Goal: Information Seeking & Learning: Learn about a topic

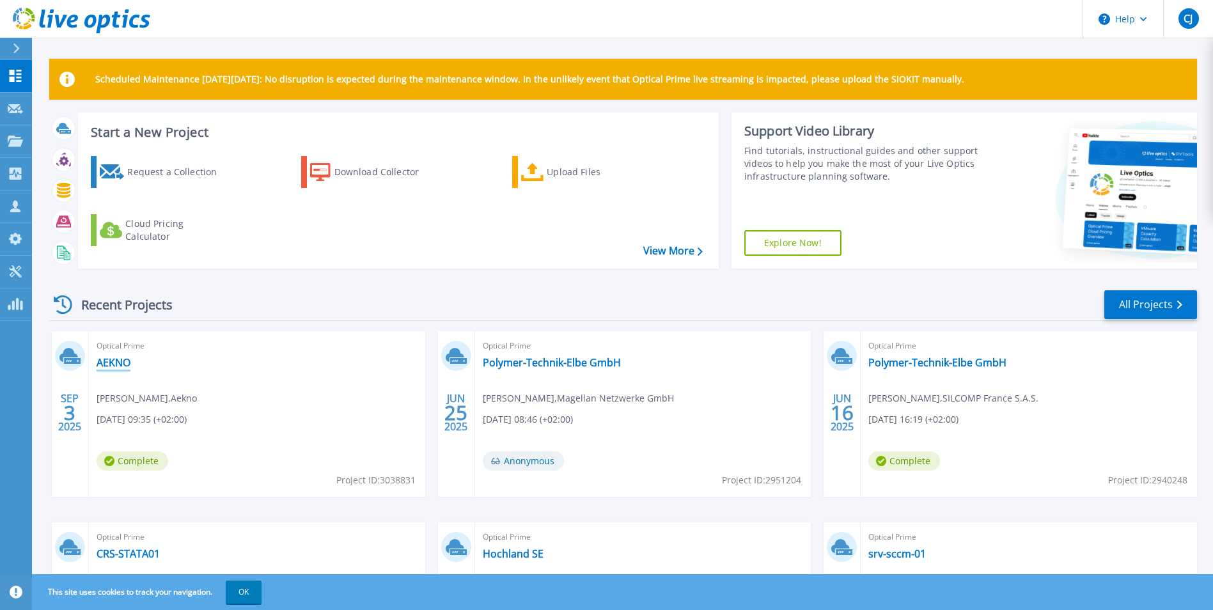
click at [112, 364] on link "AEKNO" at bounding box center [114, 362] width 34 height 13
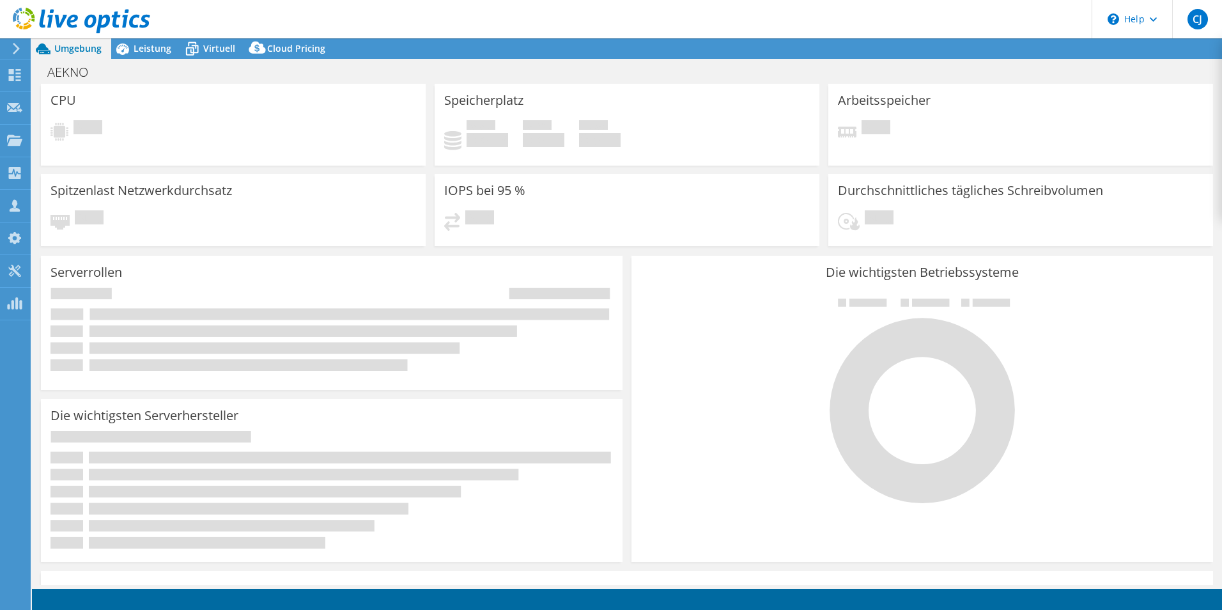
select select "USD"
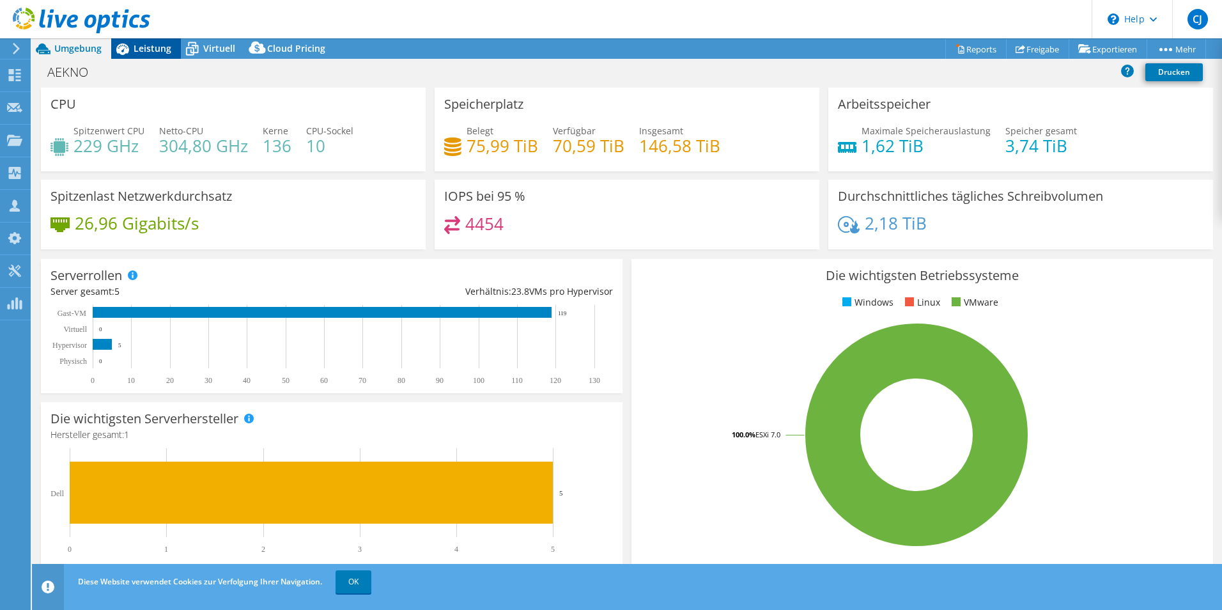
click at [155, 51] on span "Leistung" at bounding box center [153, 48] width 38 height 12
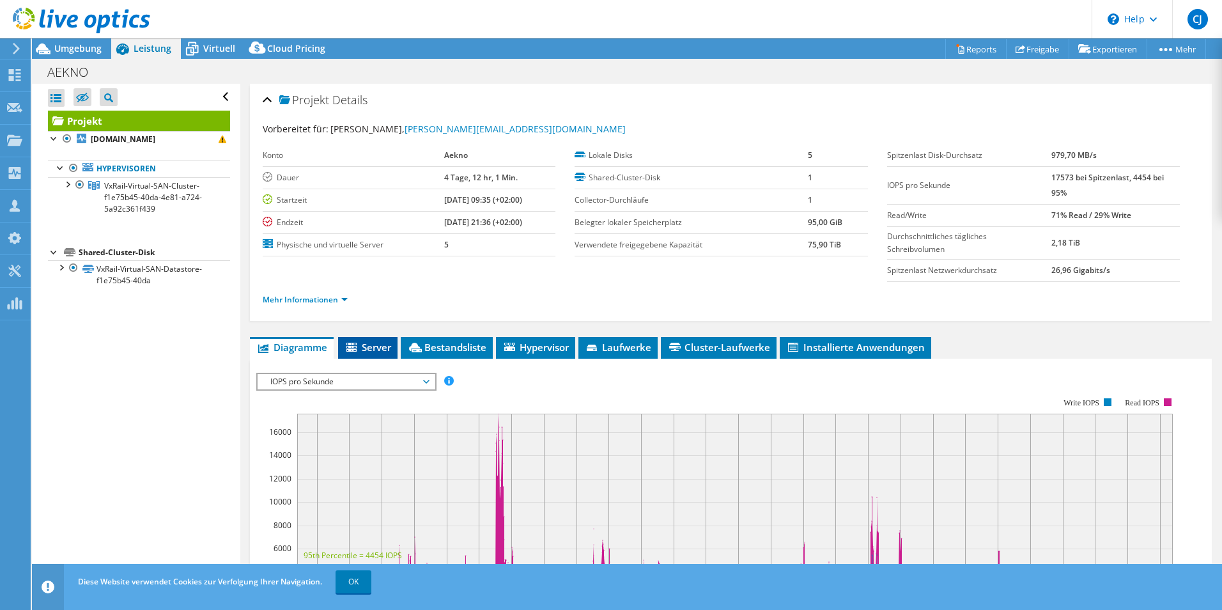
click at [380, 345] on span "Server" at bounding box center [368, 347] width 47 height 13
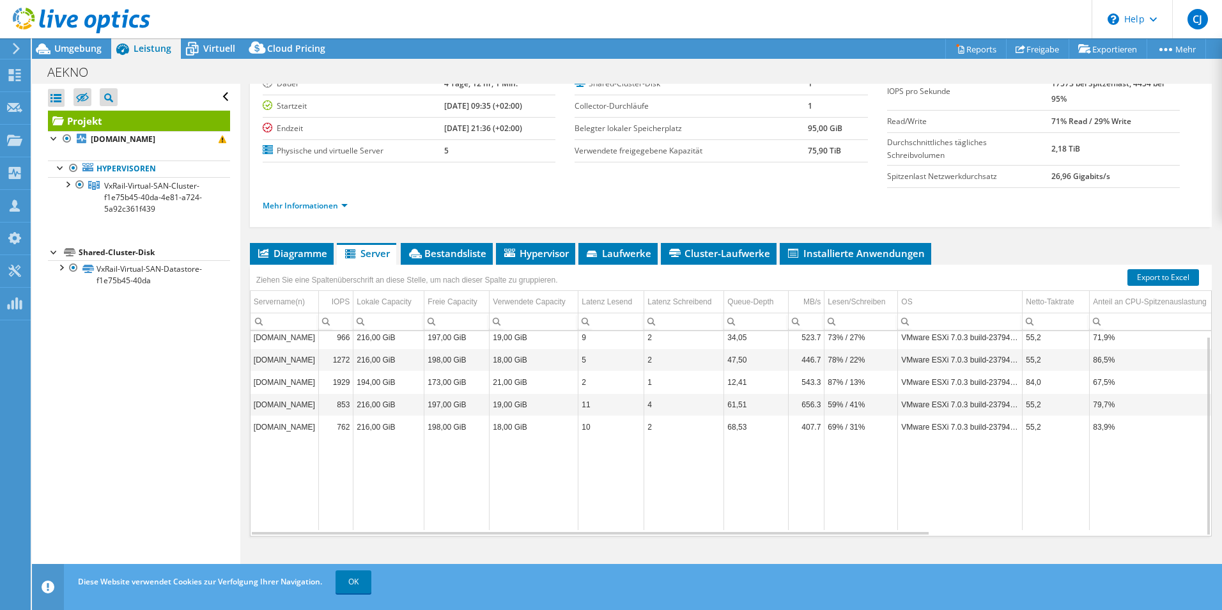
scroll to position [30, 0]
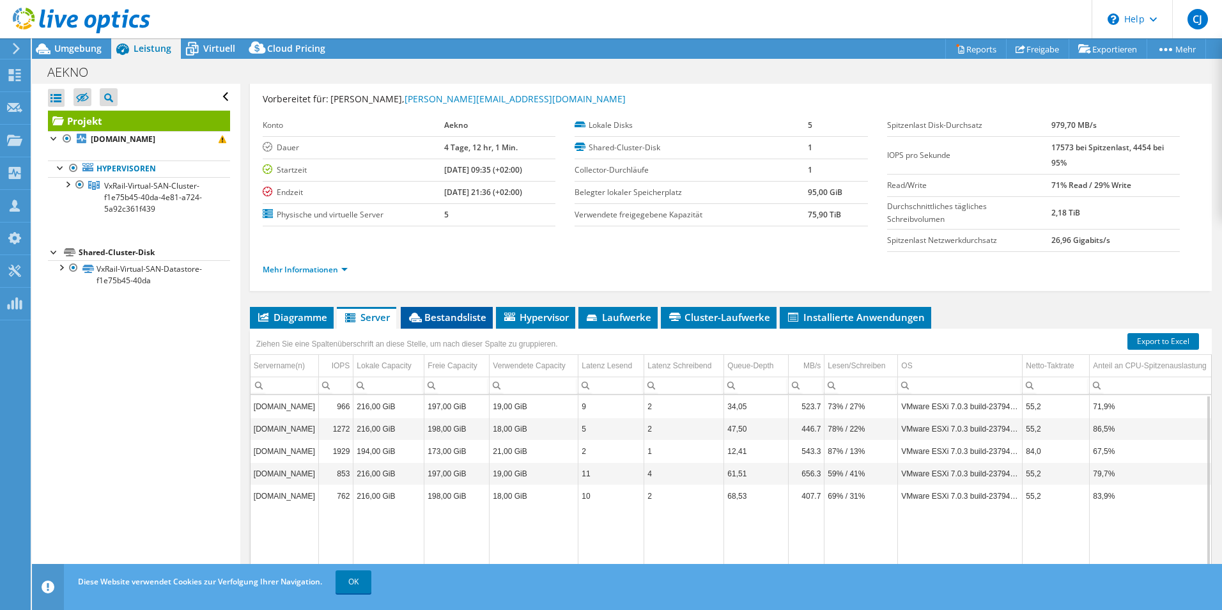
click at [462, 318] on span "Bestandsliste" at bounding box center [446, 317] width 79 height 13
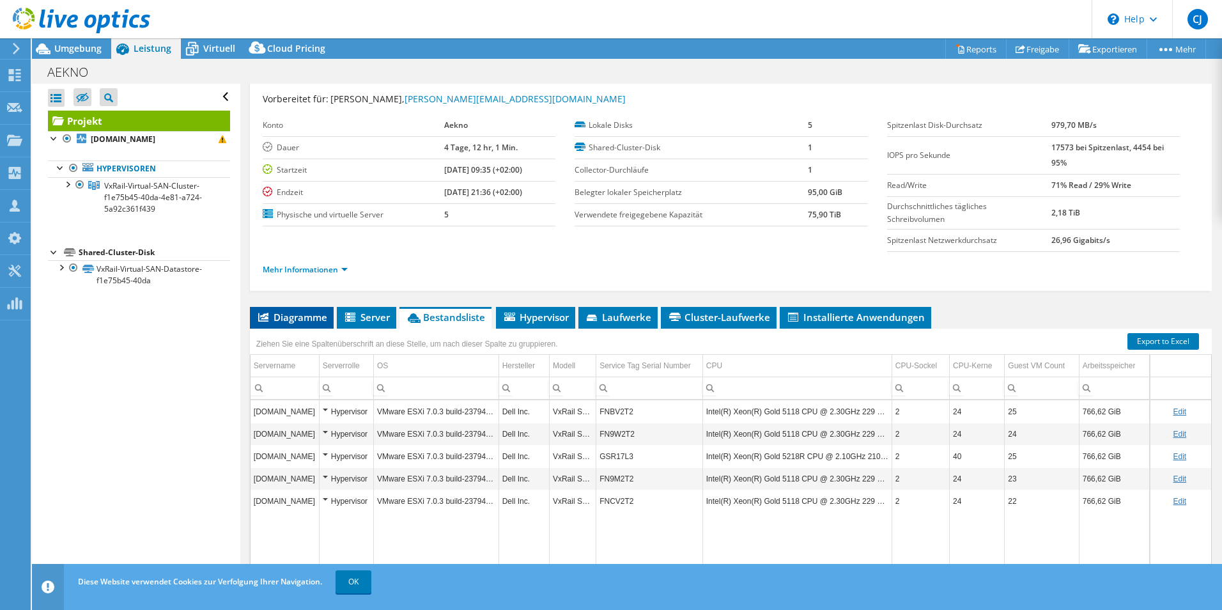
click at [280, 314] on span "Diagramme" at bounding box center [291, 317] width 71 height 13
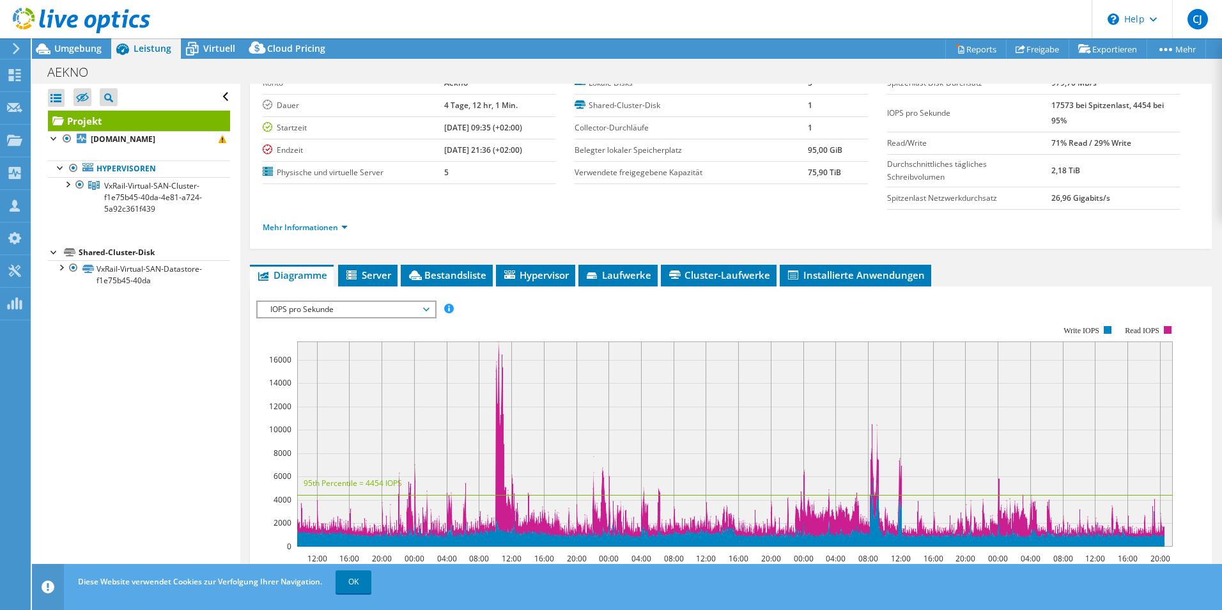
scroll to position [0, 0]
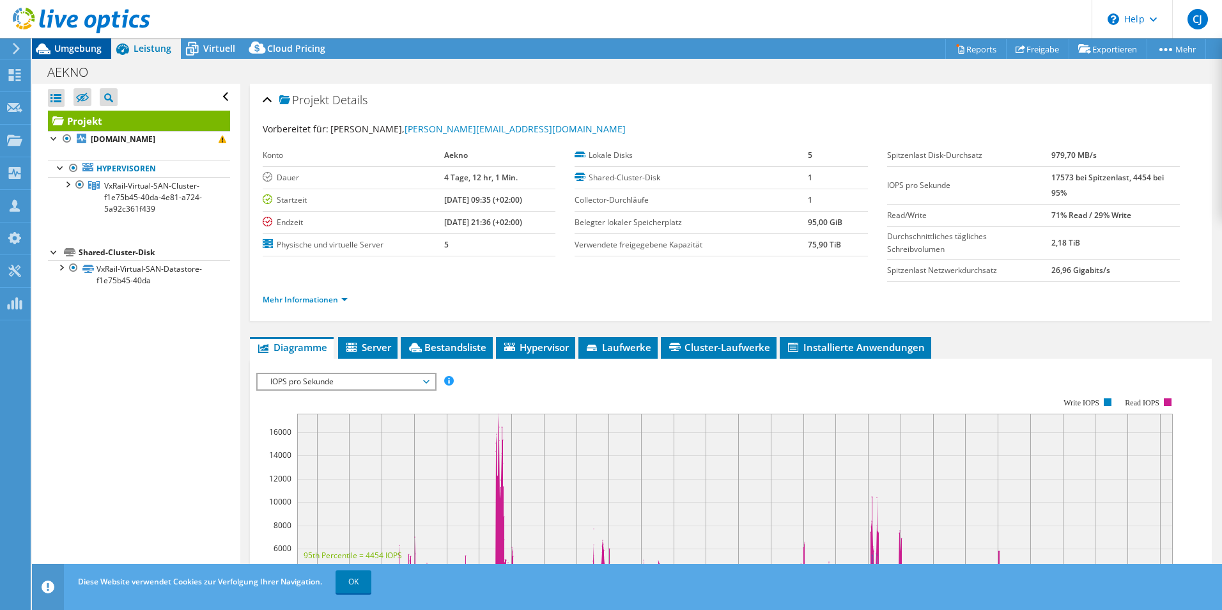
click at [83, 54] on div "Umgebung" at bounding box center [71, 48] width 79 height 20
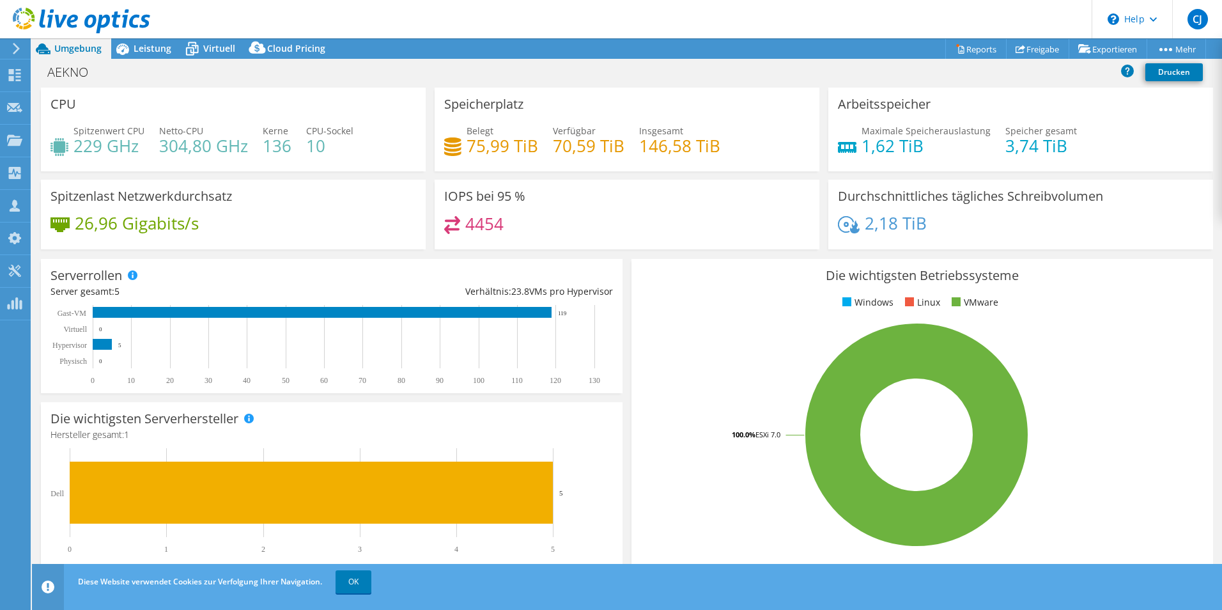
click at [80, 47] on span "Umgebung" at bounding box center [77, 48] width 47 height 12
click at [16, 49] on icon at bounding box center [17, 49] width 10 height 12
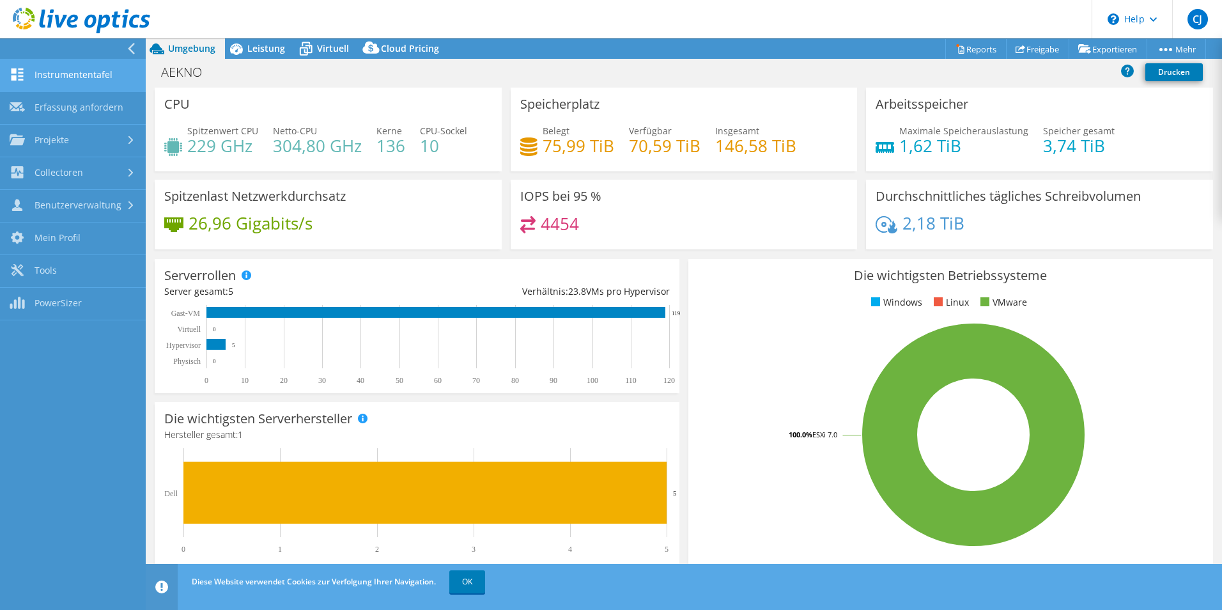
click at [56, 75] on link "Instrumententafel" at bounding box center [73, 75] width 146 height 33
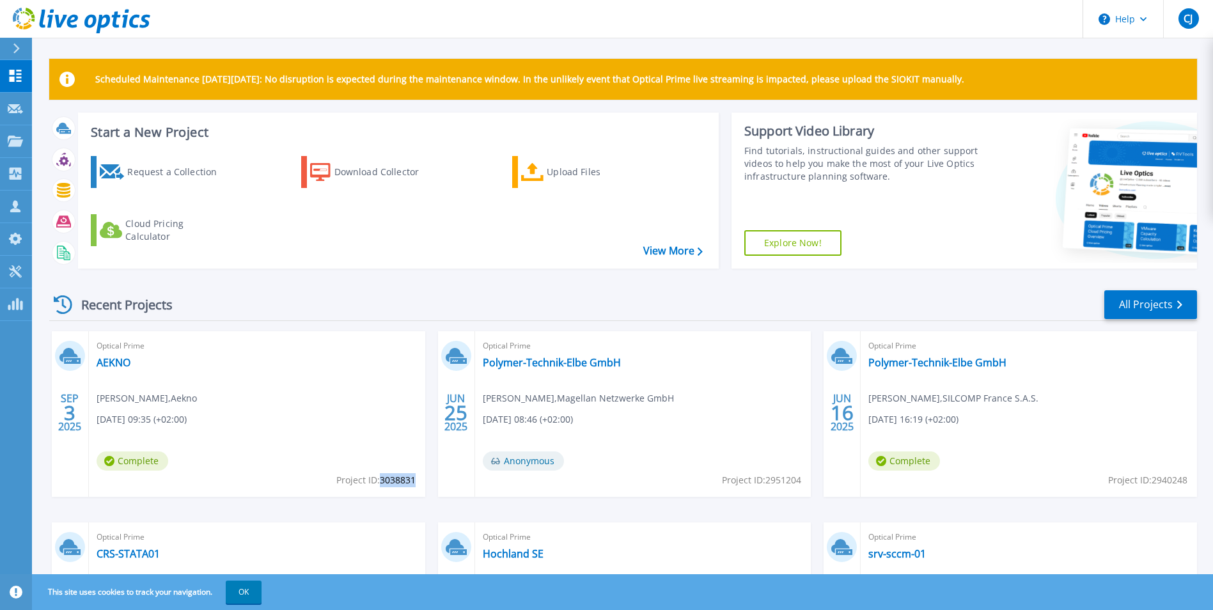
drag, startPoint x: 380, startPoint y: 479, endPoint x: 415, endPoint y: 481, distance: 34.6
click at [415, 481] on span "Project ID: 3038831" at bounding box center [375, 480] width 79 height 14
copy span "3038831"
click at [111, 367] on link "AEKNO" at bounding box center [114, 362] width 34 height 13
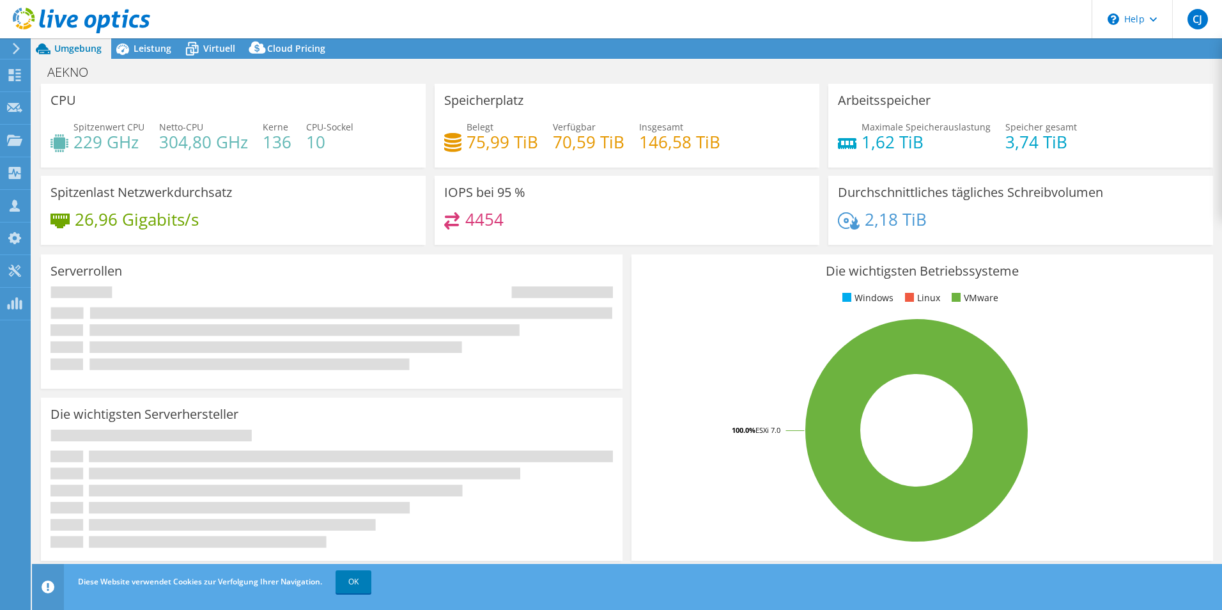
select select "USD"
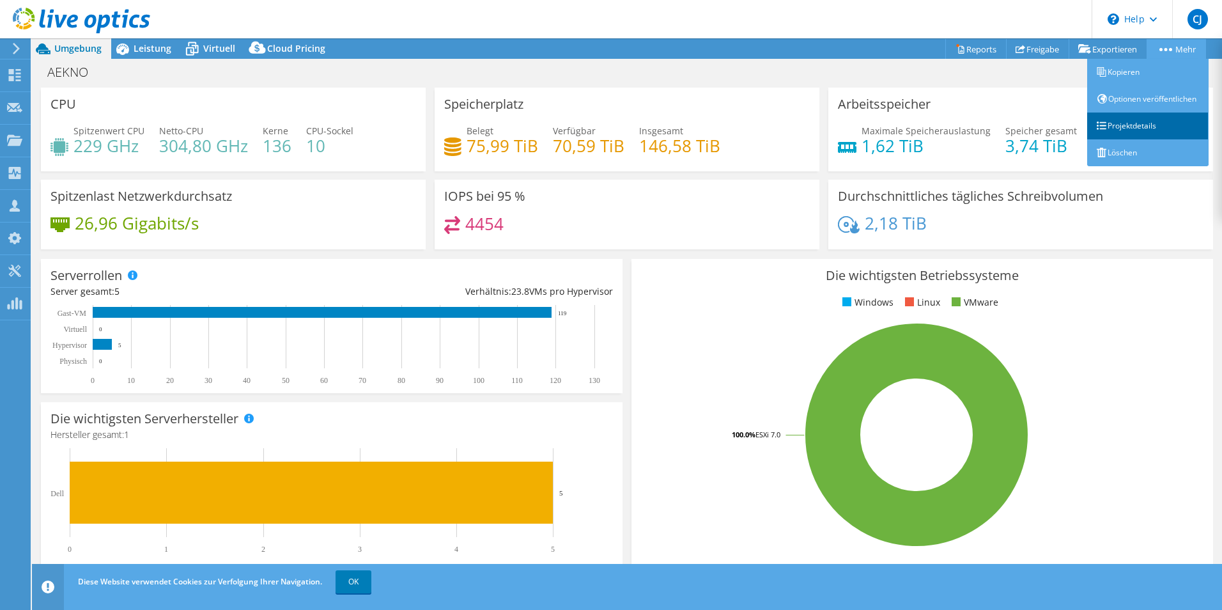
click at [1132, 139] on link "Projektdetails" at bounding box center [1148, 126] width 121 height 27
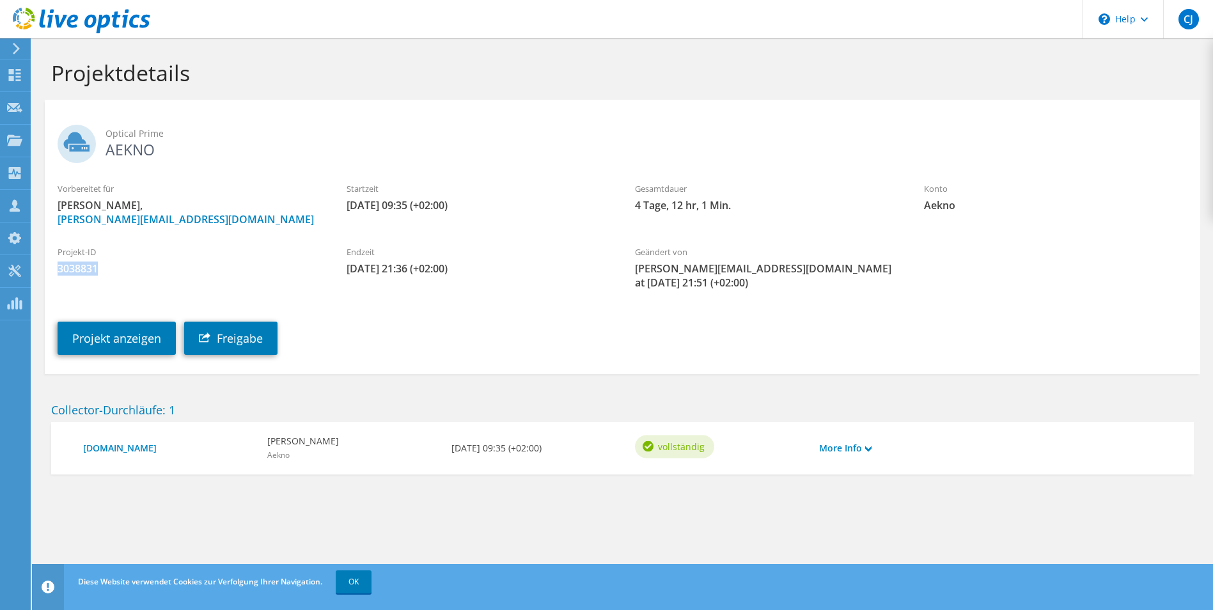
drag, startPoint x: 102, startPoint y: 267, endPoint x: 58, endPoint y: 270, distance: 43.6
click at [58, 270] on span "3038831" at bounding box center [189, 268] width 263 height 14
copy span "3038831"
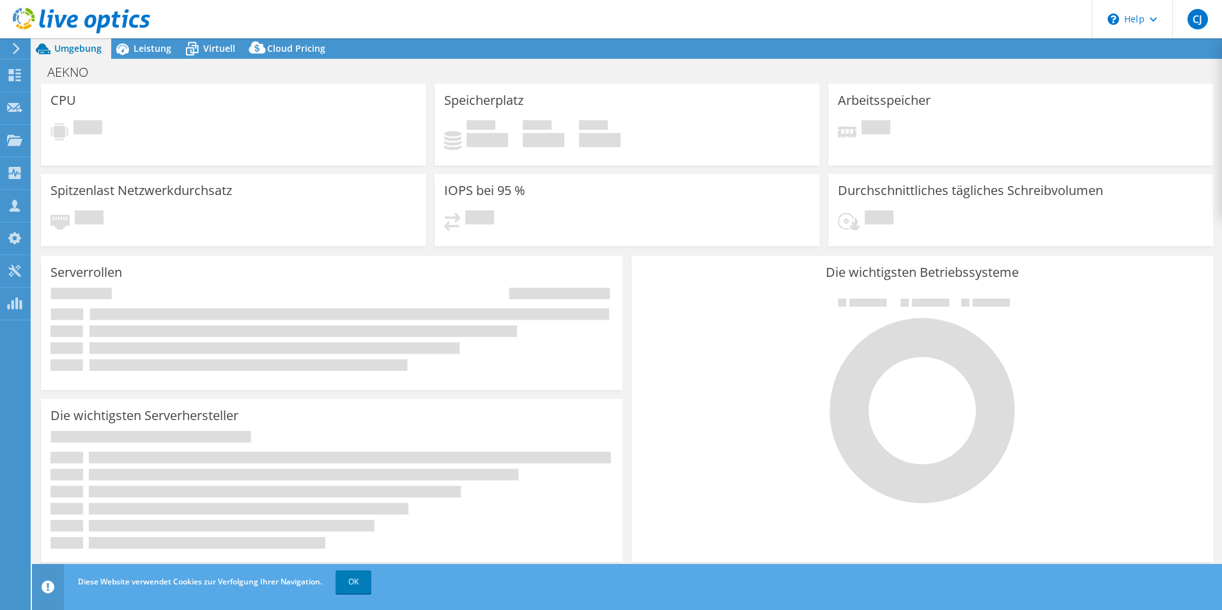
select select "USD"
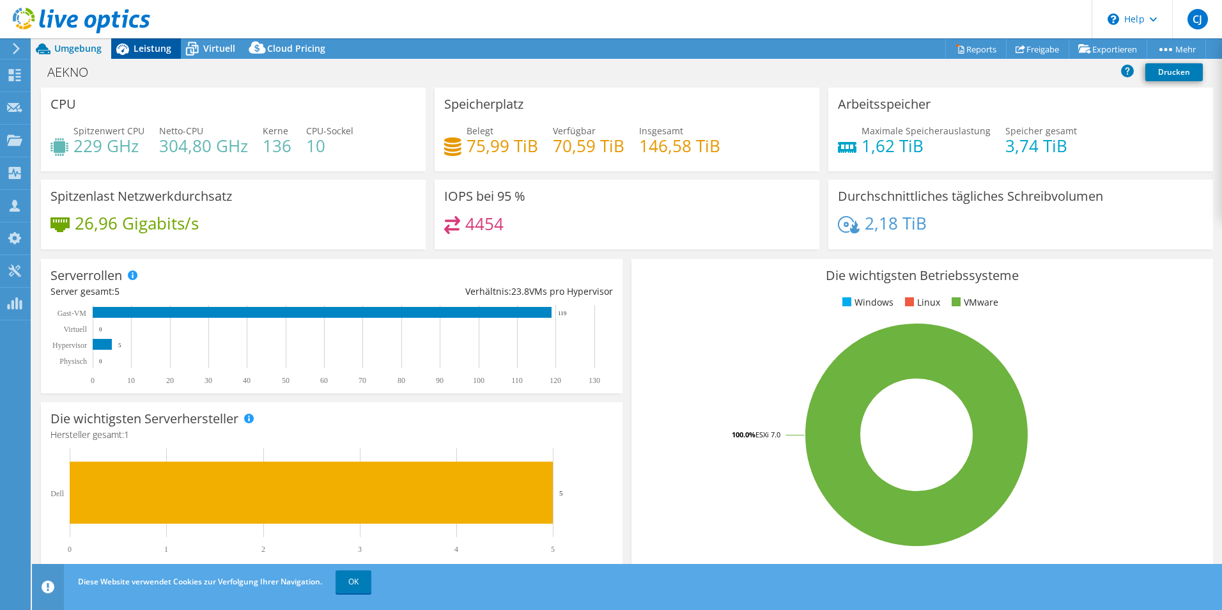
click at [150, 52] on span "Leistung" at bounding box center [153, 48] width 38 height 12
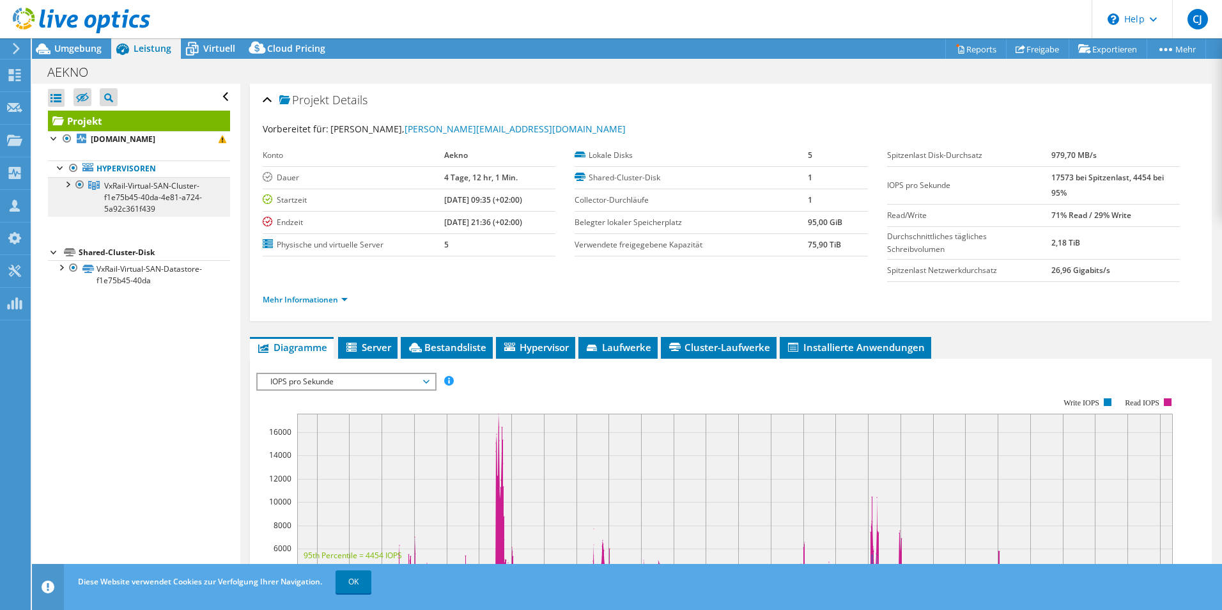
click at [149, 183] on span "VxRail-Virtual-SAN-Cluster-f1e75b45-40da-4e81-a724-5a92c361f439" at bounding box center [153, 197] width 98 height 34
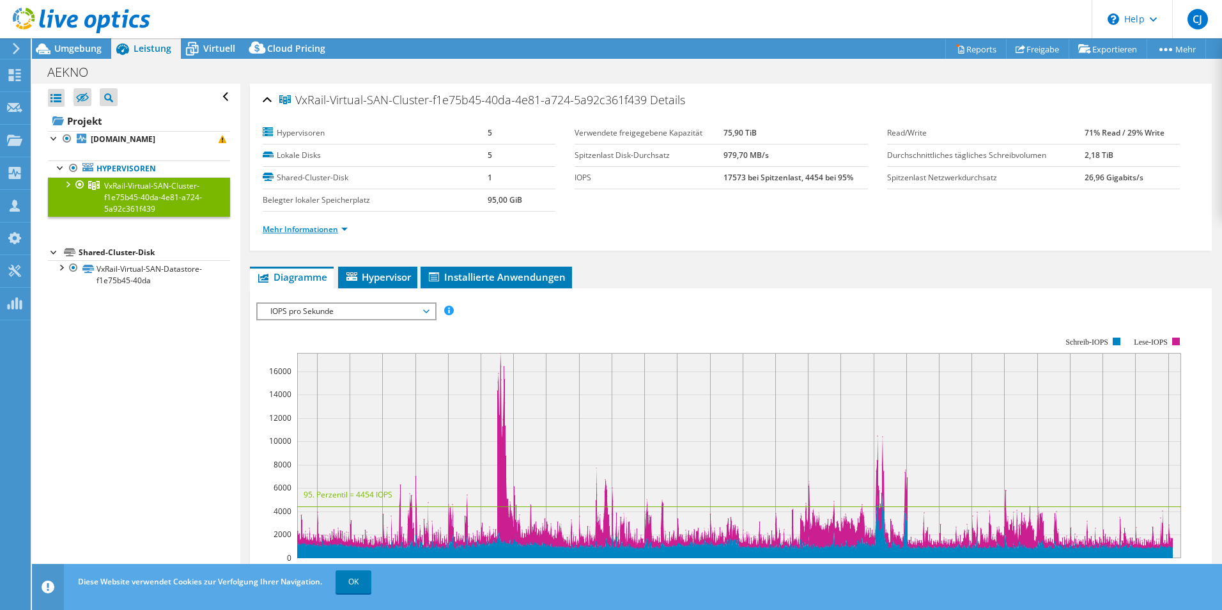
click at [294, 230] on link "Mehr Informationen" at bounding box center [305, 229] width 85 height 11
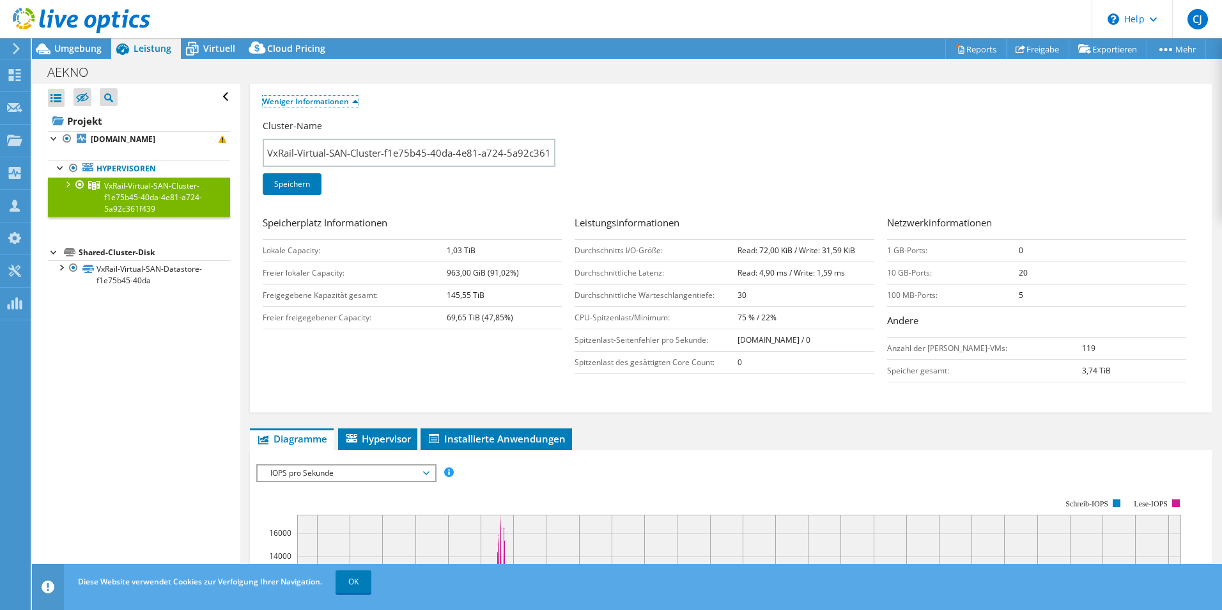
scroll to position [64, 0]
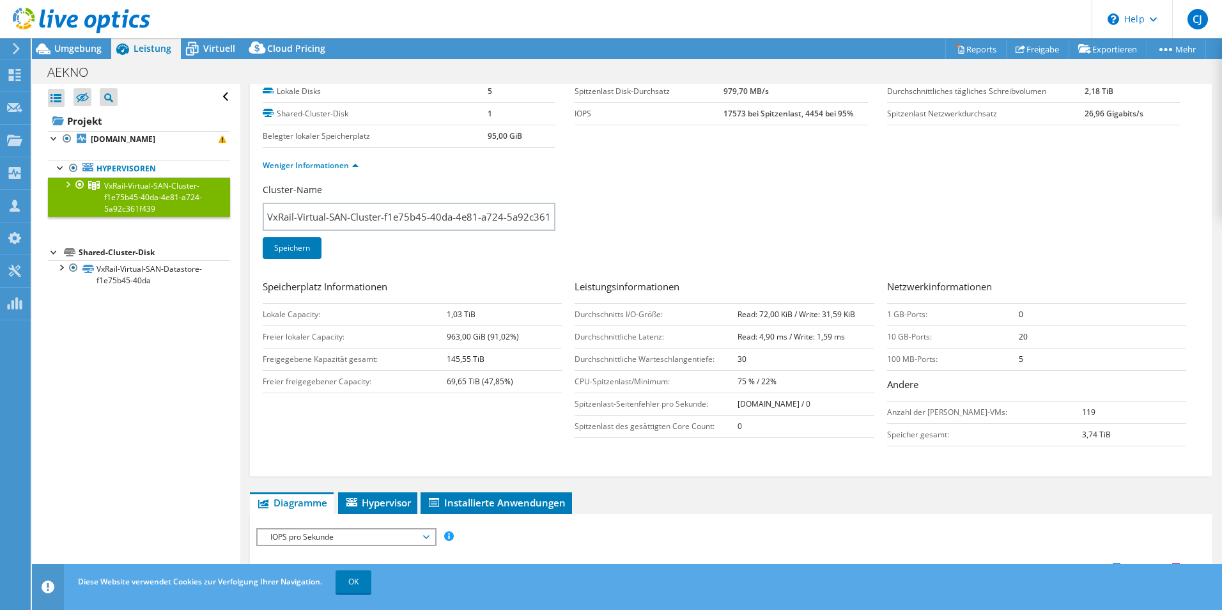
click at [65, 183] on div at bounding box center [67, 183] width 13 height 13
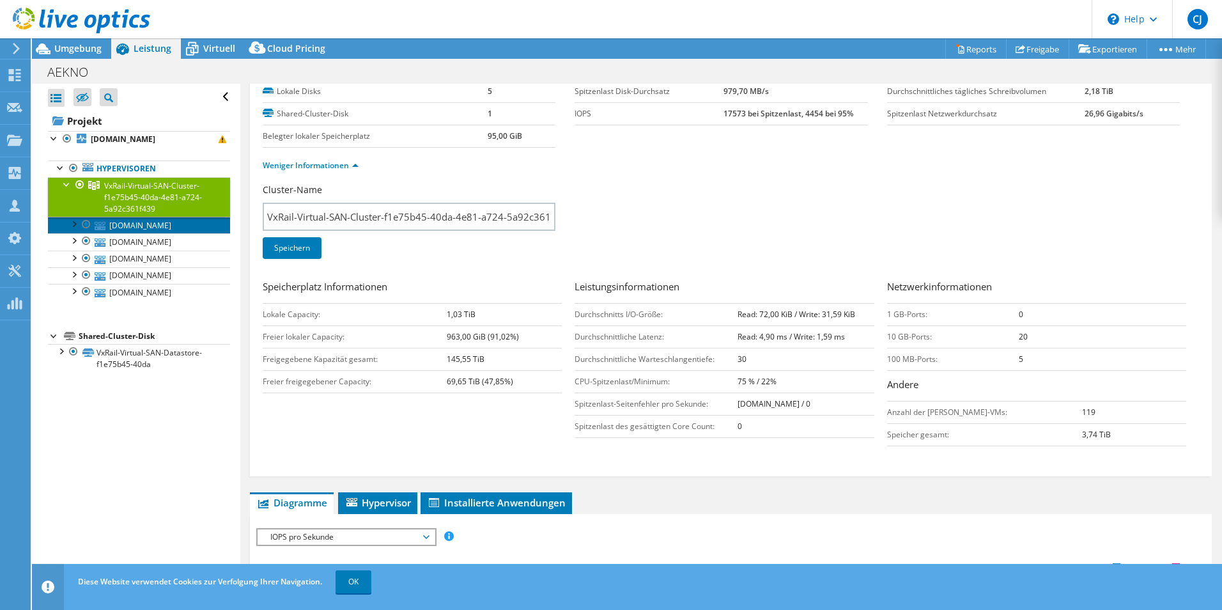
click at [127, 226] on link "[DOMAIN_NAME]" at bounding box center [139, 225] width 182 height 17
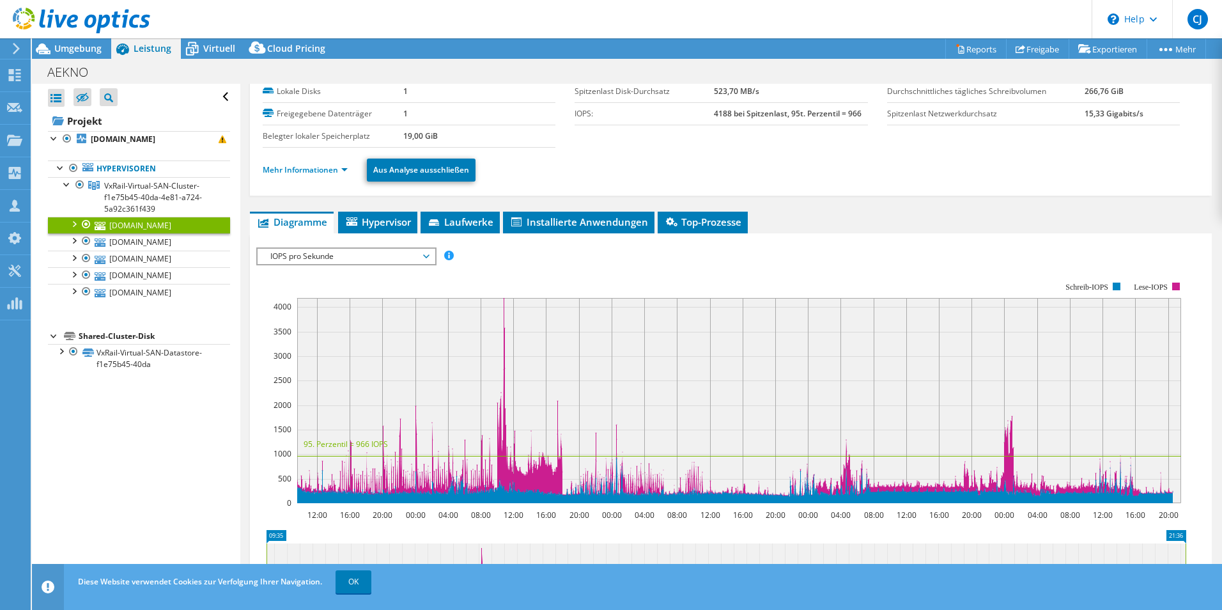
click at [127, 226] on link "[DOMAIN_NAME]" at bounding box center [139, 225] width 182 height 17
click at [269, 169] on link "Mehr Informationen" at bounding box center [305, 169] width 85 height 11
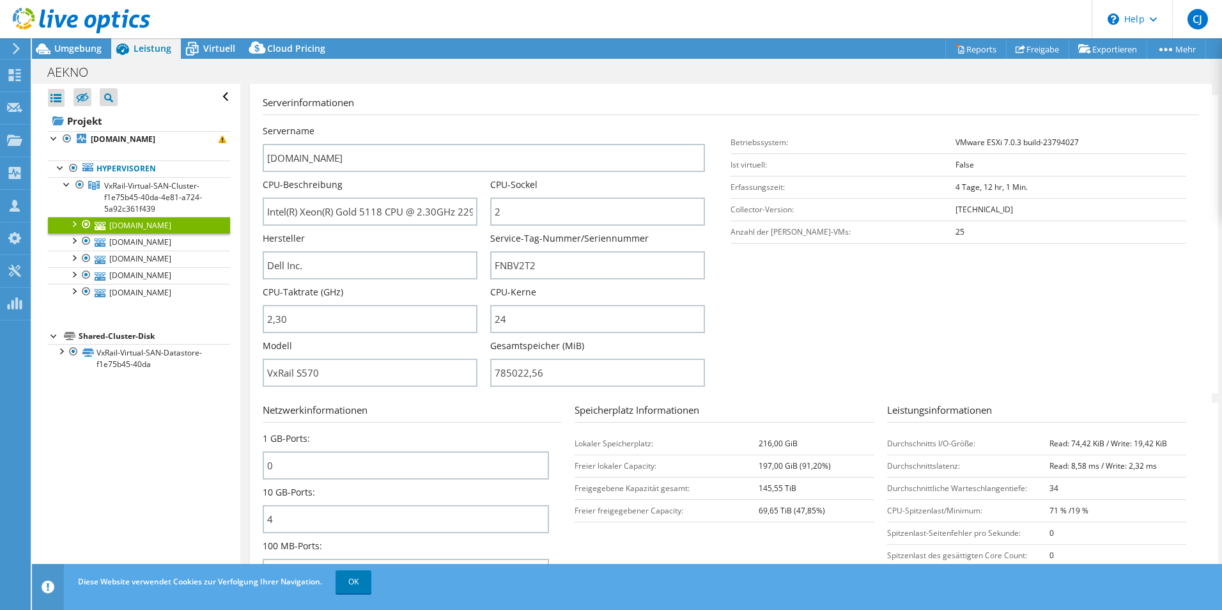
scroll to position [192, 0]
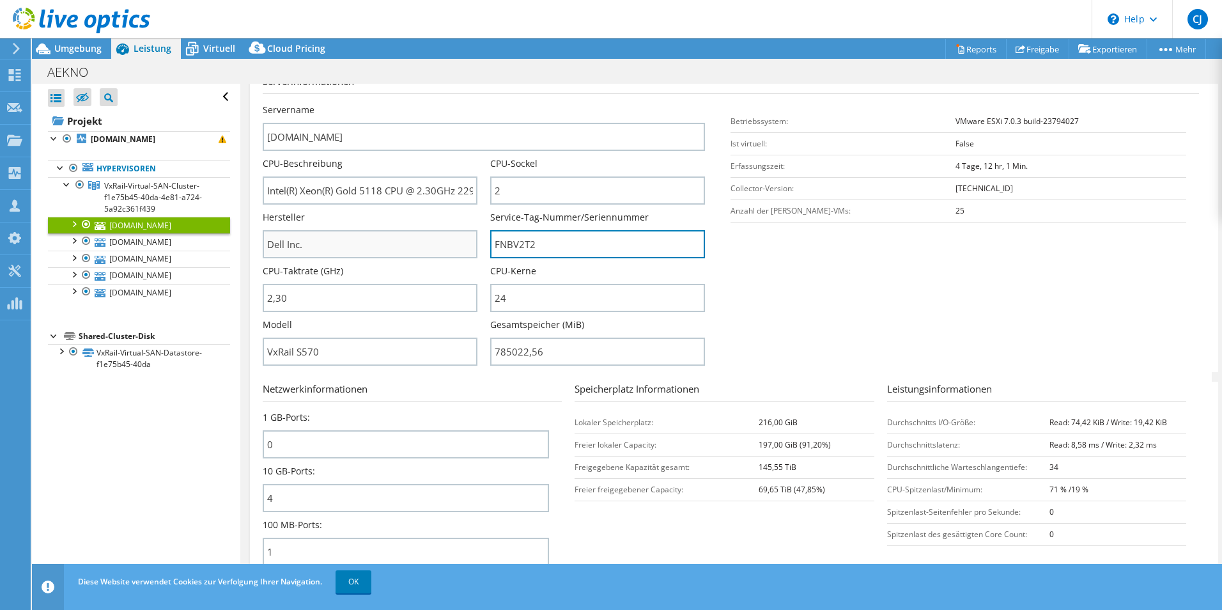
drag, startPoint x: 572, startPoint y: 240, endPoint x: 443, endPoint y: 241, distance: 129.2
click at [443, 104] on div "Servername [DOMAIN_NAME] CPU-Beschreibung Intel(R) Xeon(R) Gold 5118 CPU @ 2.30…" at bounding box center [491, 104] width 456 height 0
click at [58, 47] on span "Umgebung" at bounding box center [77, 48] width 47 height 12
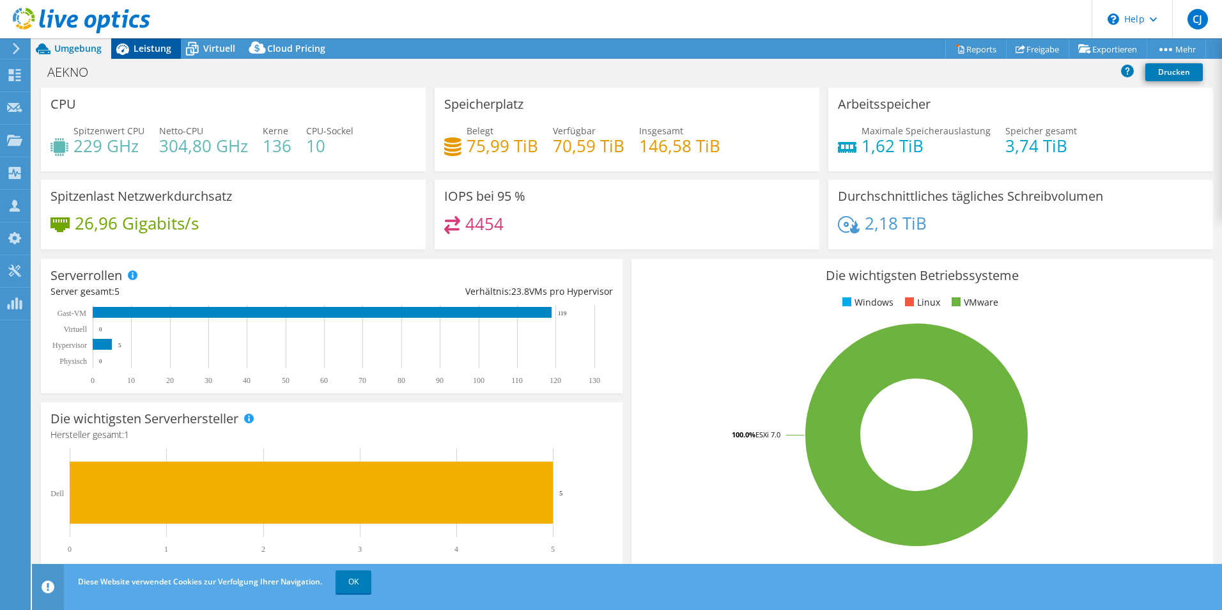
click at [152, 42] on div "Leistung" at bounding box center [146, 48] width 70 height 20
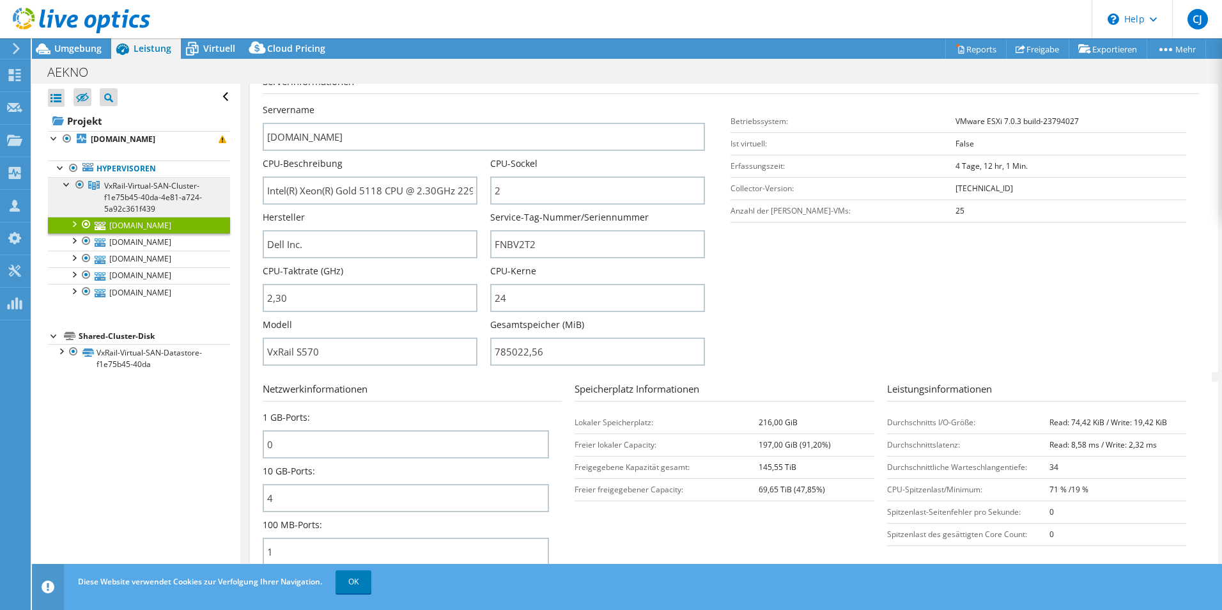
click at [130, 188] on span "VxRail-Virtual-SAN-Cluster-f1e75b45-40da-4e81-a724-5a92c361f439" at bounding box center [153, 197] width 98 height 34
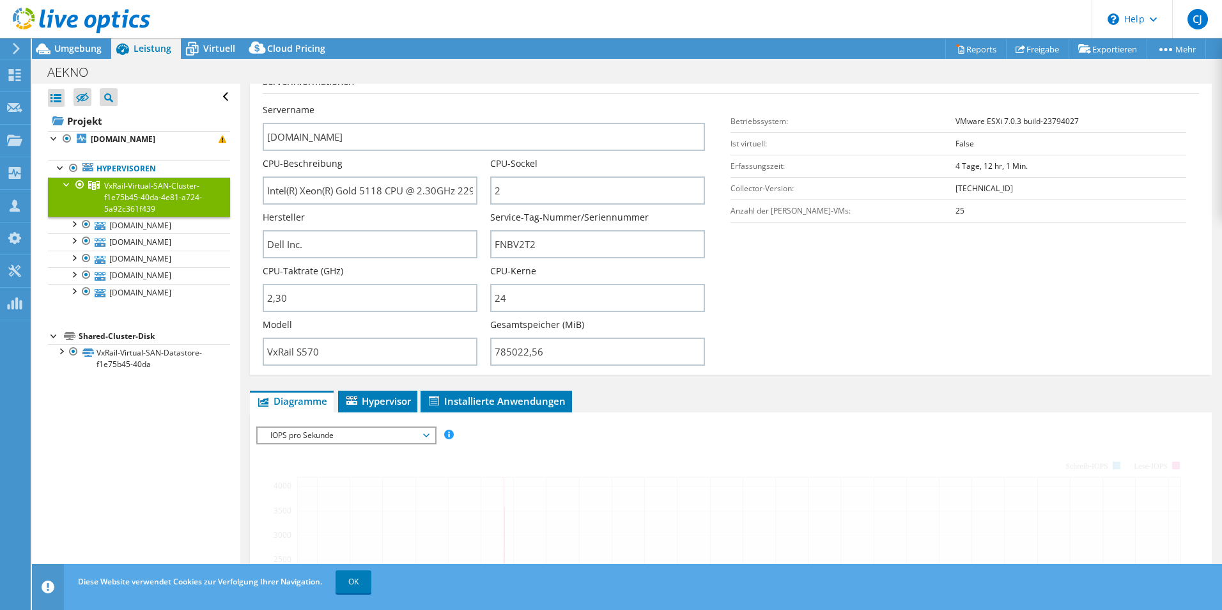
scroll to position [183, 0]
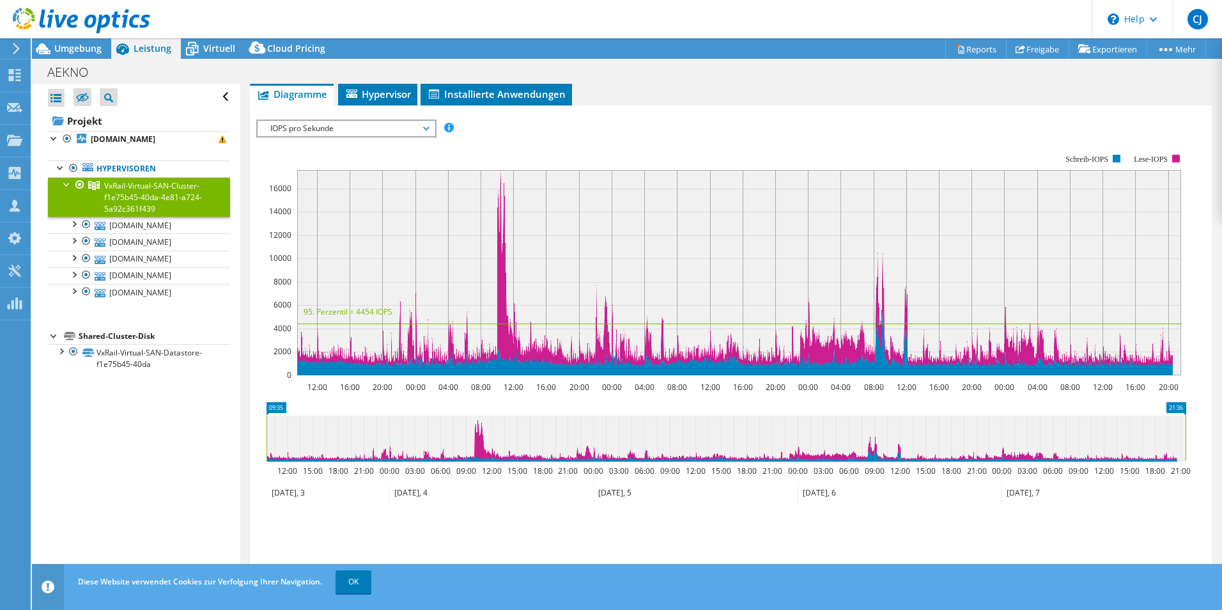
click at [383, 123] on span "IOPS pro Sekunde" at bounding box center [346, 128] width 164 height 15
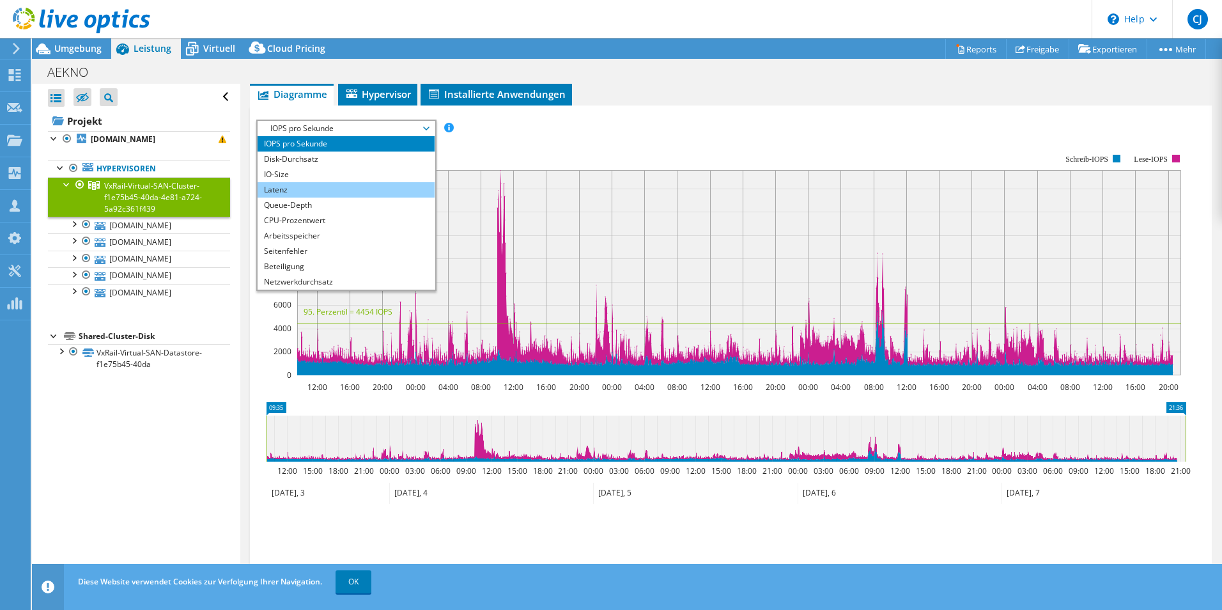
click at [301, 182] on li "Latenz" at bounding box center [346, 189] width 177 height 15
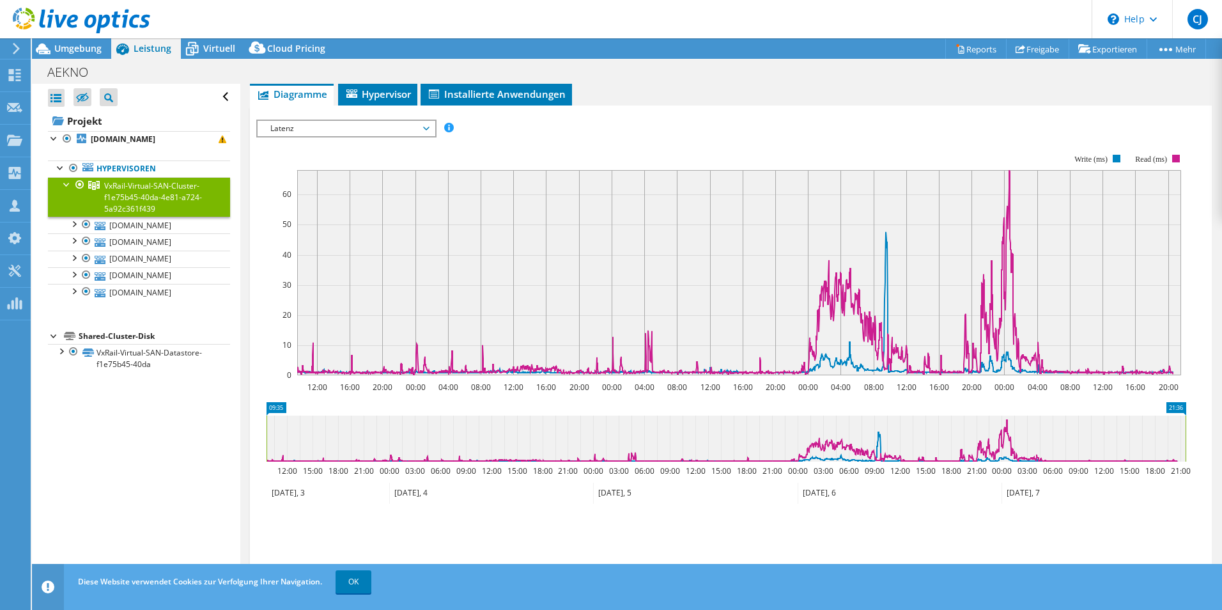
click at [339, 130] on span "Latenz" at bounding box center [346, 128] width 164 height 15
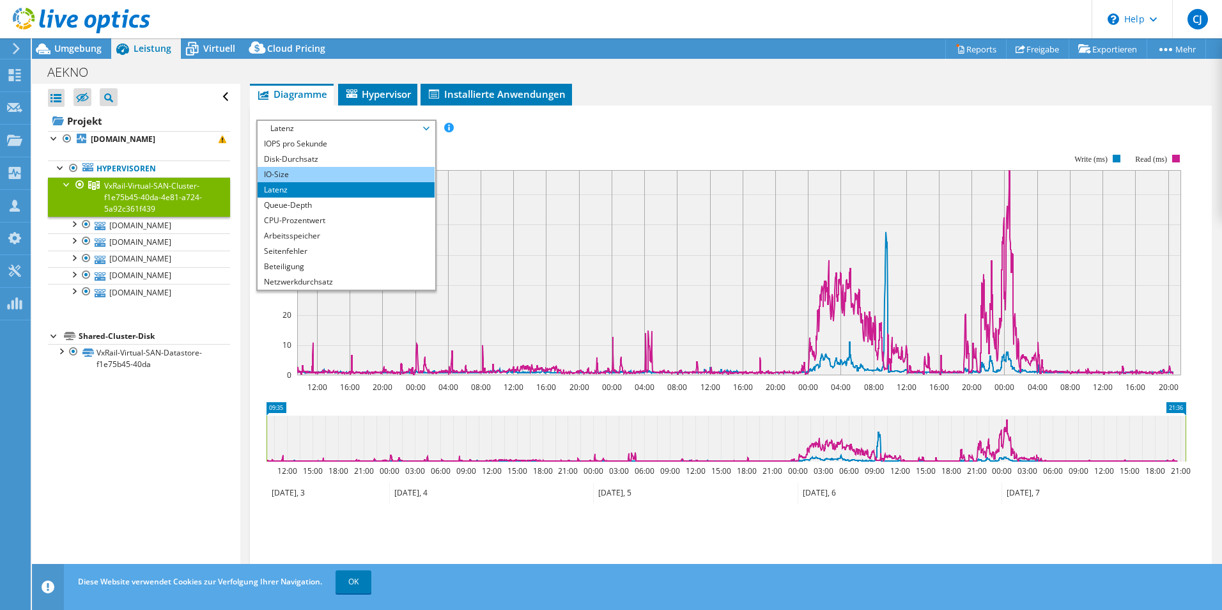
click at [325, 169] on li "IO-Size" at bounding box center [346, 174] width 177 height 15
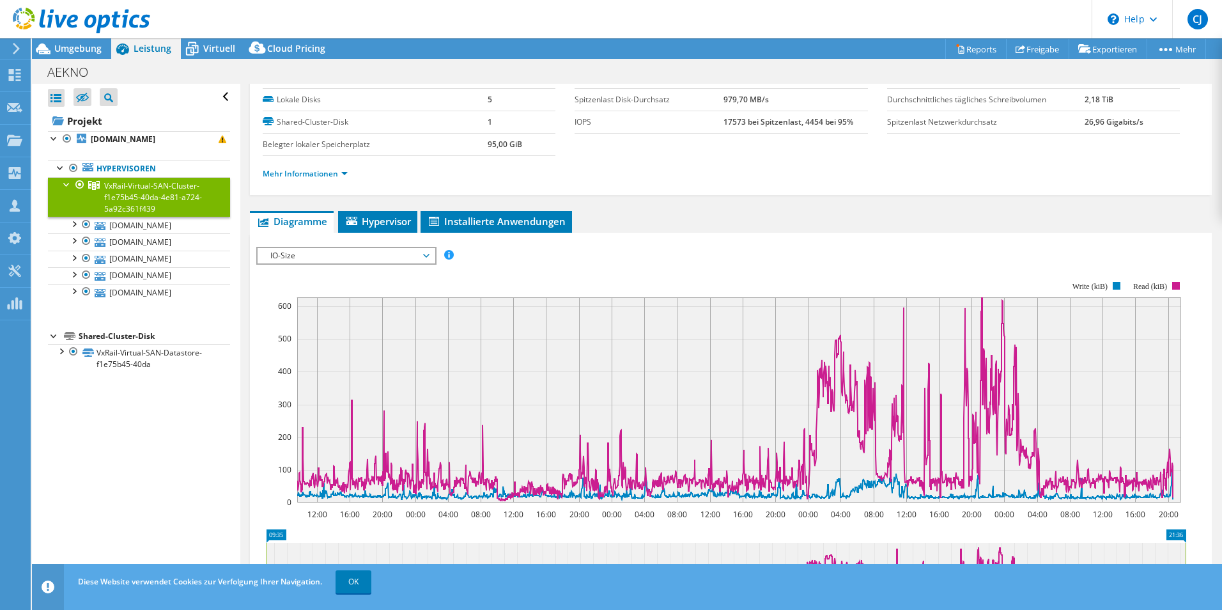
scroll to position [55, 0]
click at [378, 257] on span "IO-Size" at bounding box center [346, 256] width 164 height 15
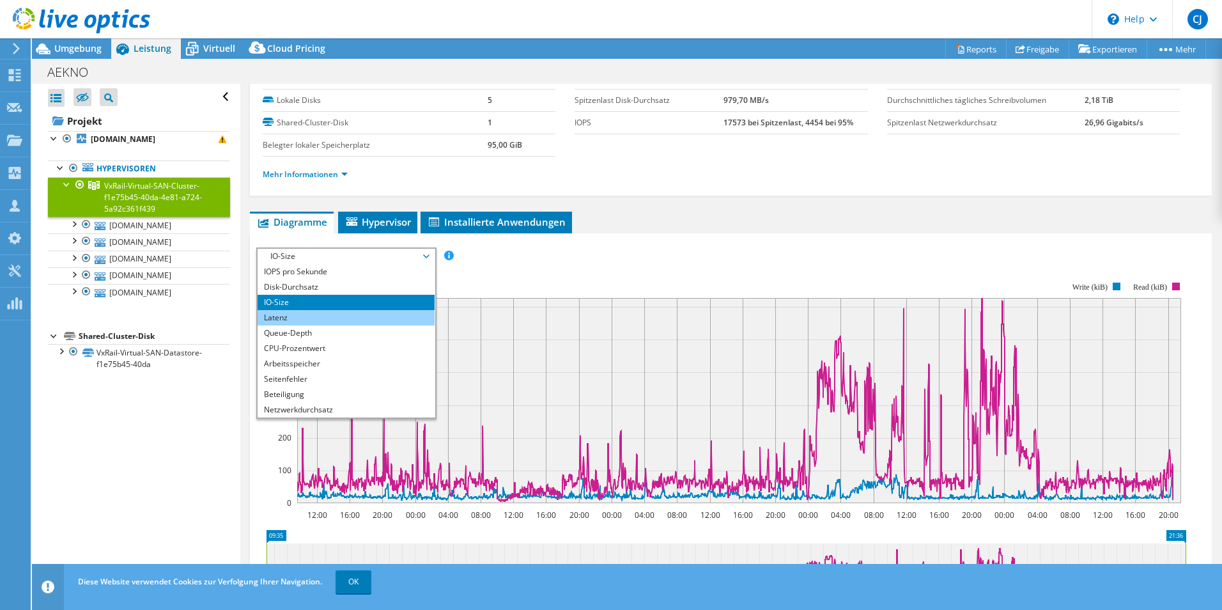
click at [341, 313] on li "Latenz" at bounding box center [346, 317] width 177 height 15
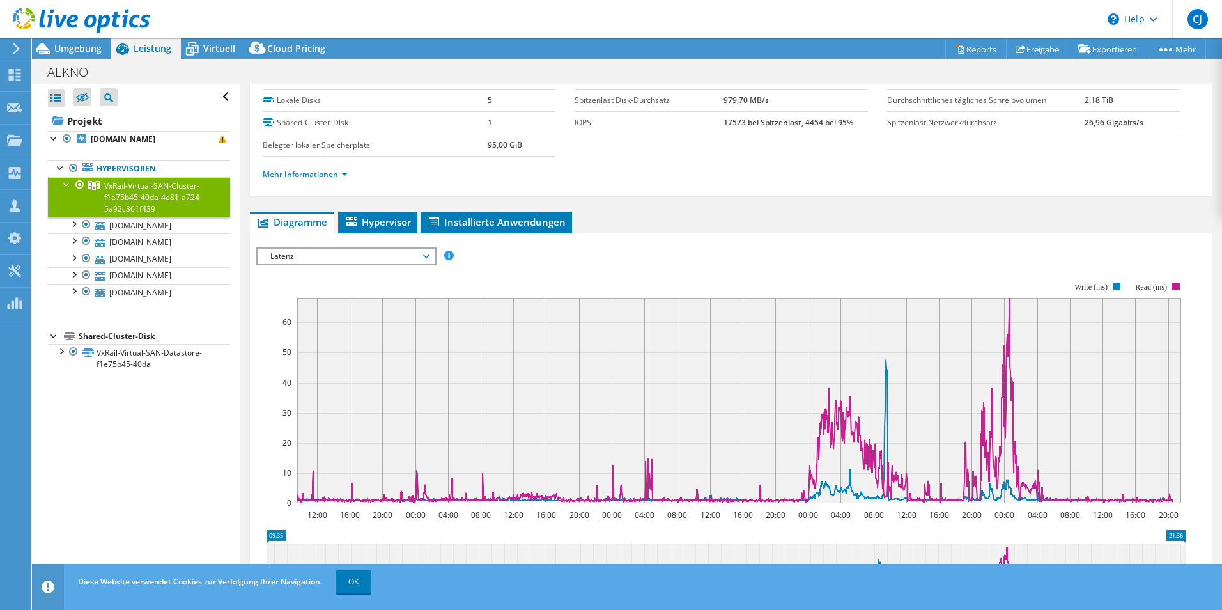
click at [339, 256] on span "Latenz" at bounding box center [346, 256] width 164 height 15
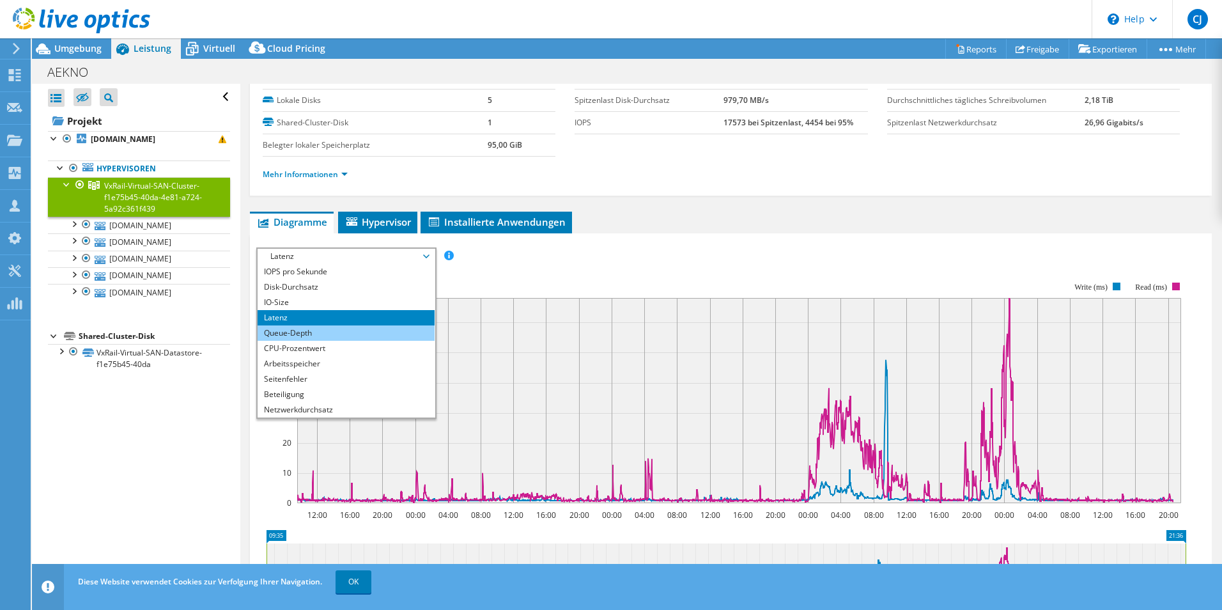
click at [285, 333] on li "Queue-Depth" at bounding box center [346, 332] width 177 height 15
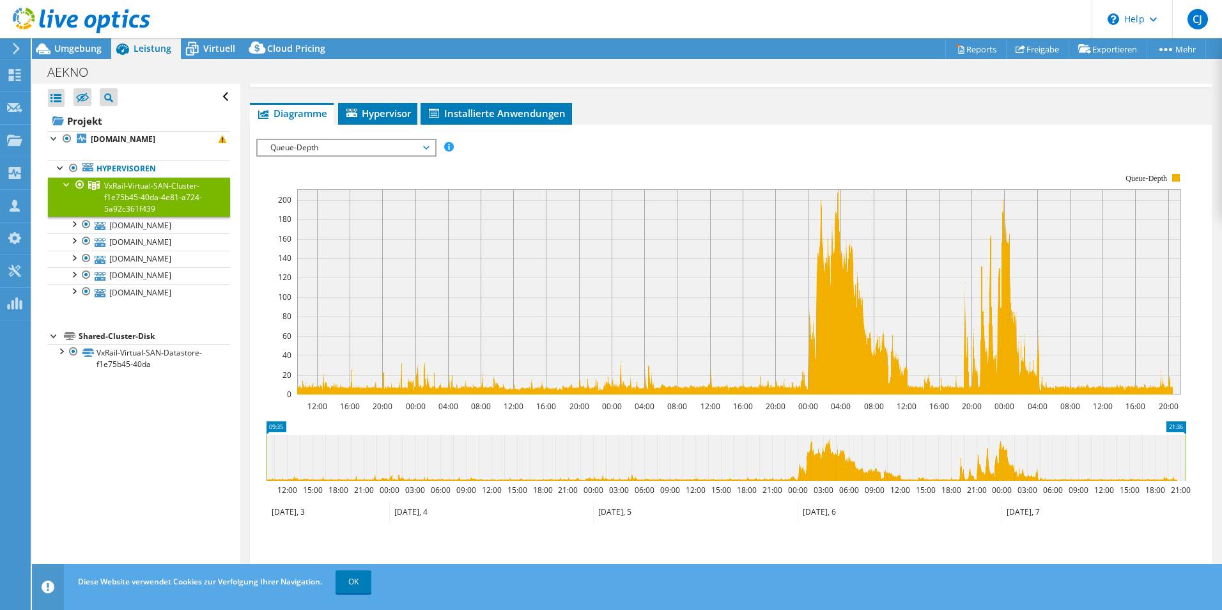
scroll to position [183, 0]
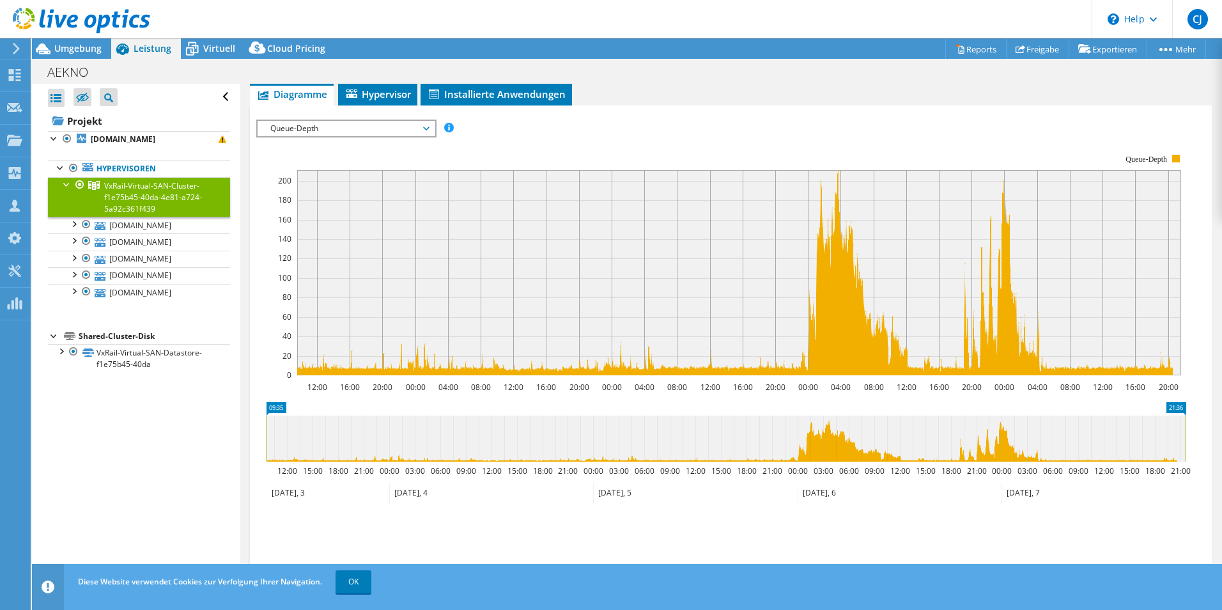
click at [366, 125] on span "Queue-Depth" at bounding box center [346, 128] width 164 height 15
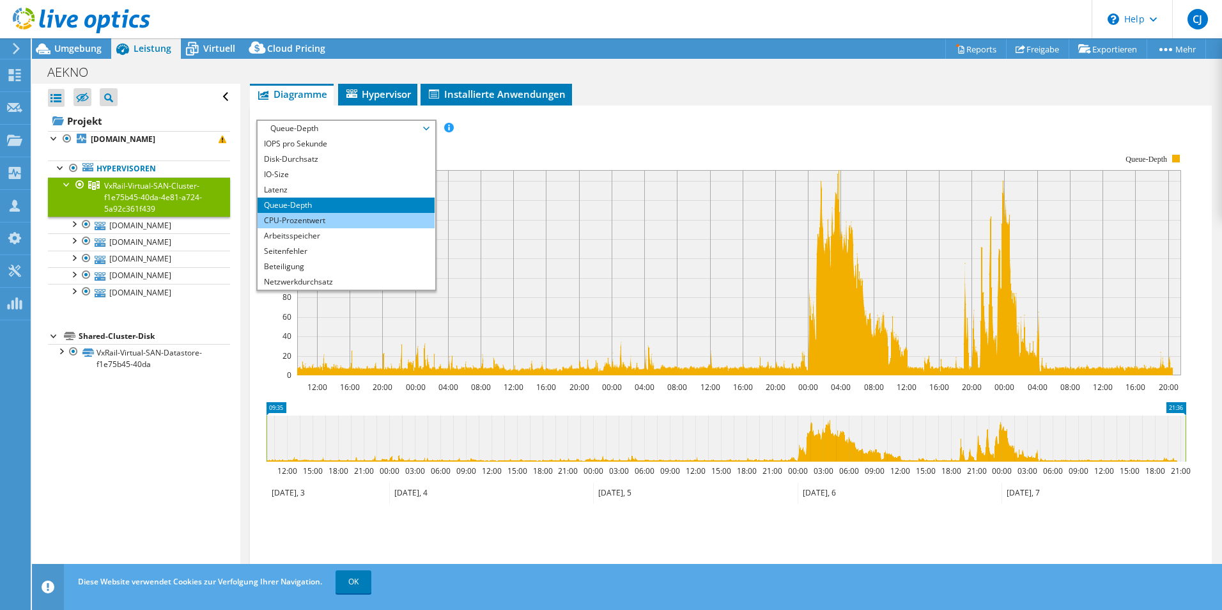
click at [309, 213] on li "CPU-Prozentwert" at bounding box center [346, 220] width 177 height 15
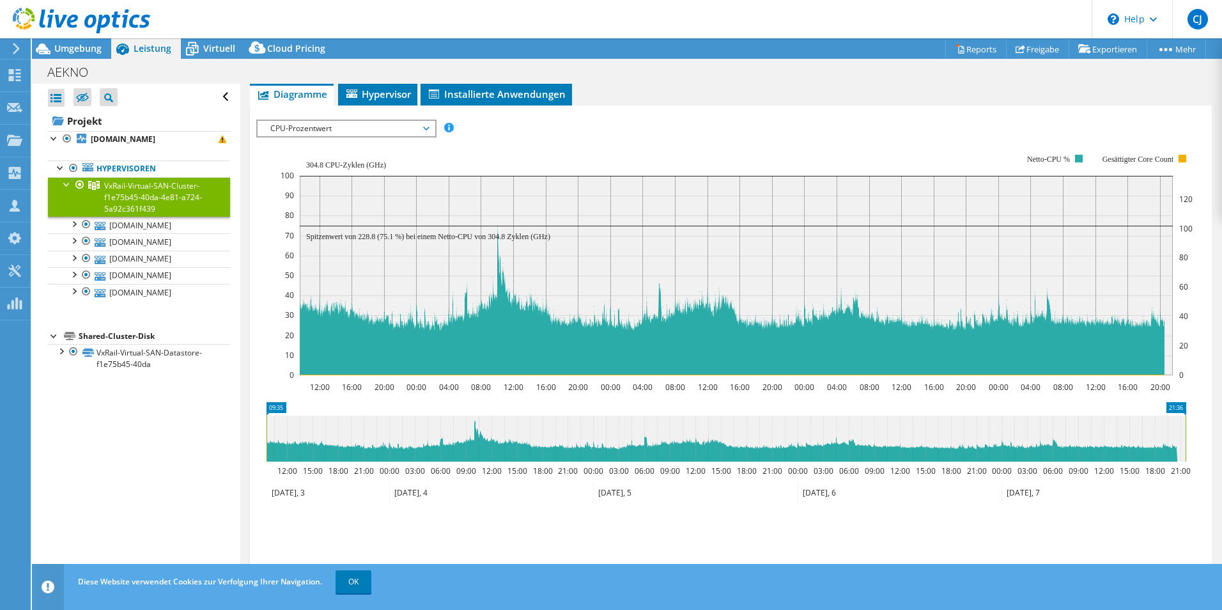
click at [391, 125] on span "CPU-Prozentwert" at bounding box center [346, 128] width 164 height 15
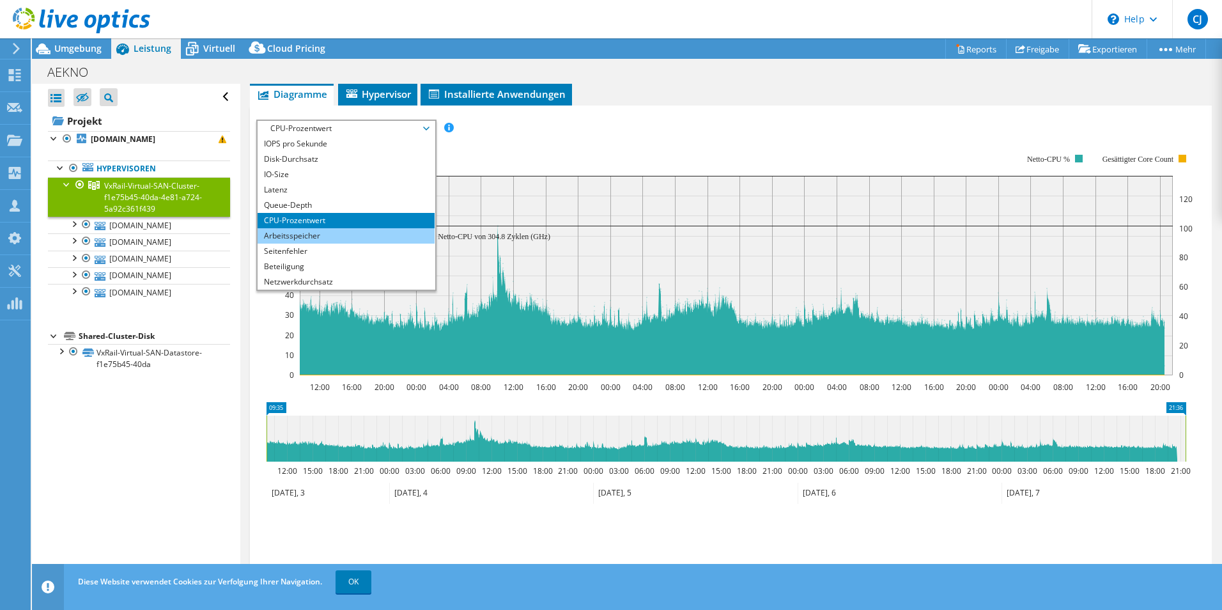
click at [330, 231] on li "Arbeitsspeicher" at bounding box center [346, 235] width 177 height 15
